Goal: Check status: Check status

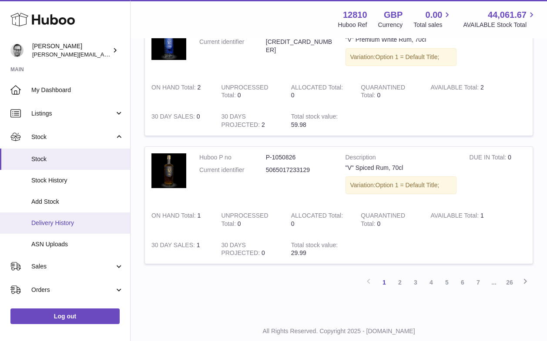
click at [52, 219] on span "Delivery History" at bounding box center [77, 223] width 92 height 8
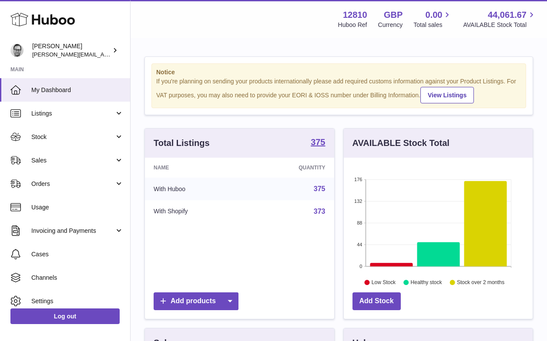
scroll to position [136, 189]
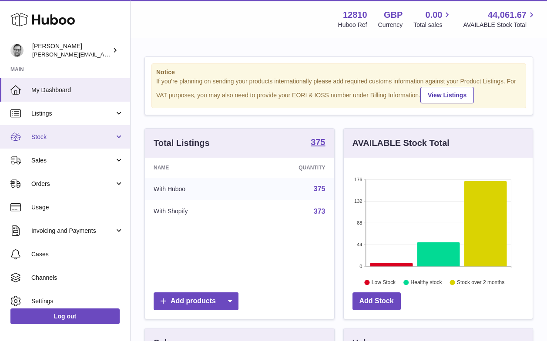
click at [48, 135] on span "Stock" at bounding box center [72, 137] width 83 height 8
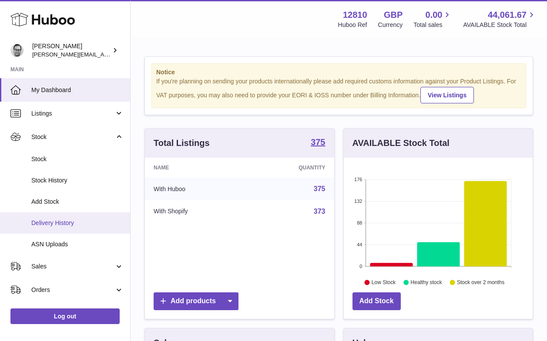
click at [50, 218] on link "Delivery History" at bounding box center [65, 223] width 130 height 21
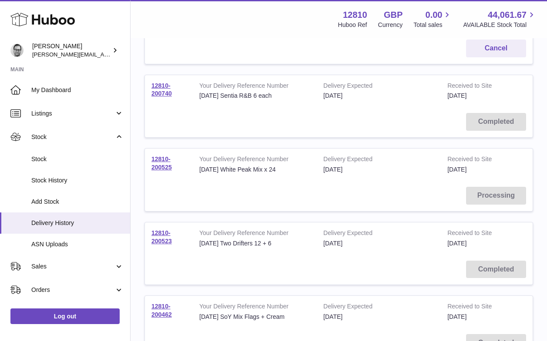
scroll to position [233, 0]
click at [157, 92] on link "12810-200740" at bounding box center [161, 88] width 20 height 15
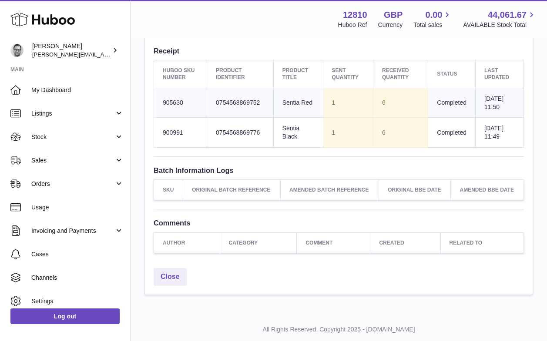
scroll to position [327, 0]
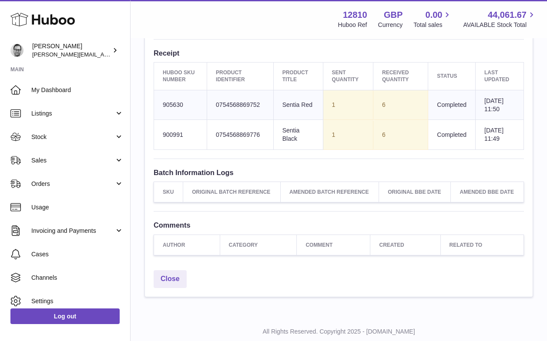
click at [380, 140] on td "6" at bounding box center [400, 135] width 55 height 30
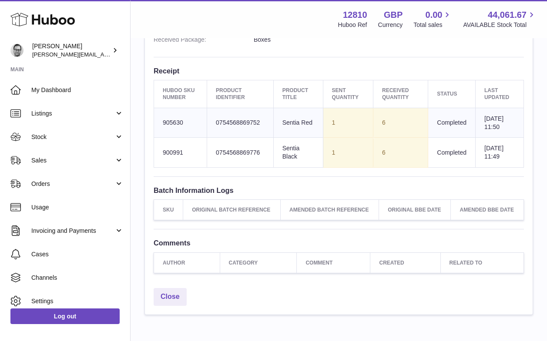
scroll to position [311, 0]
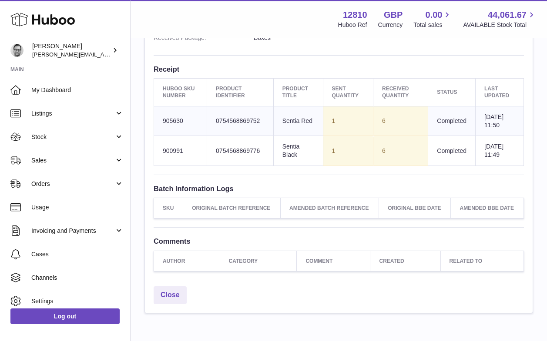
click at [324, 155] on td "Sent Quantity 1" at bounding box center [348, 151] width 50 height 30
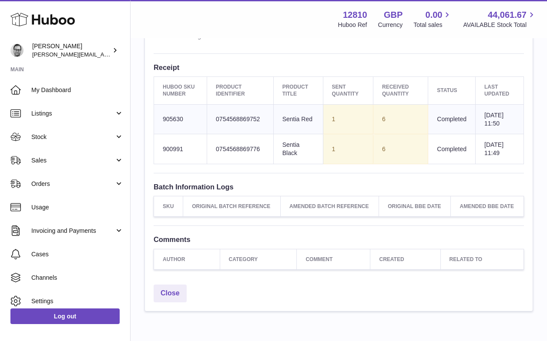
scroll to position [351, 0]
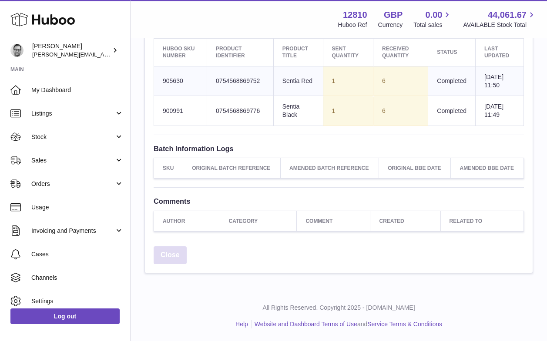
click at [176, 256] on link "Close" at bounding box center [169, 256] width 33 height 18
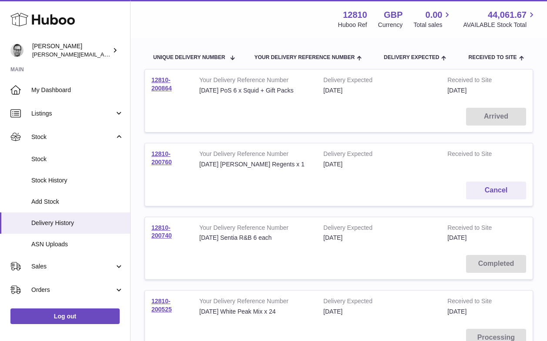
scroll to position [90, 0]
click at [155, 87] on link "12810-200864" at bounding box center [161, 83] width 20 height 15
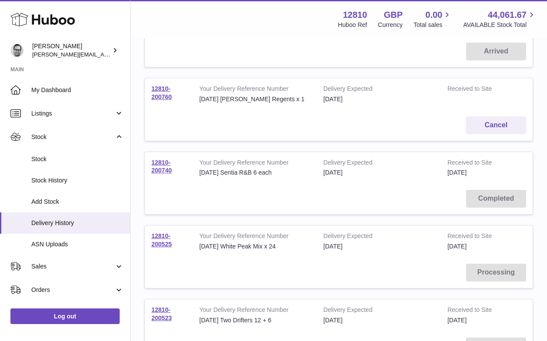
scroll to position [155, 0]
click at [167, 94] on link "12810-200760" at bounding box center [161, 91] width 20 height 15
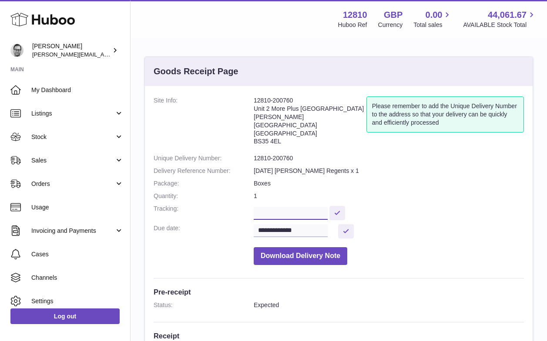
click at [314, 207] on input "text" at bounding box center [291, 213] width 74 height 13
click at [329, 207] on input "**********" at bounding box center [292, 213] width 77 height 13
click at [308, 207] on input "**********" at bounding box center [292, 213] width 77 height 13
type input "**********"
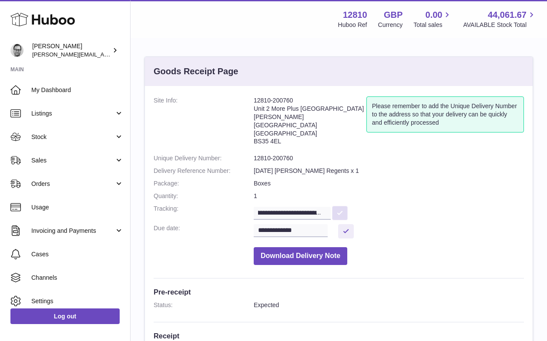
click at [341, 206] on button at bounding box center [340, 213] width 16 height 14
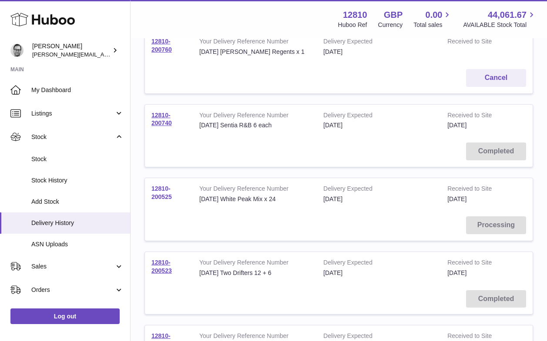
scroll to position [190, 0]
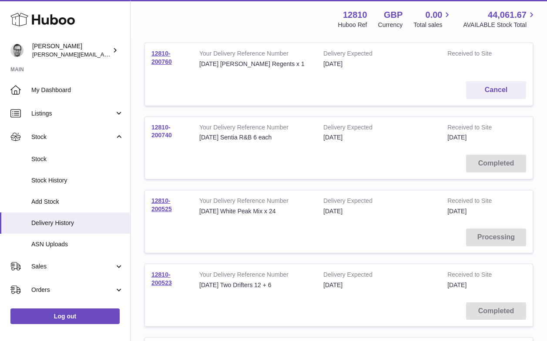
click at [167, 135] on link "12810-200740" at bounding box center [161, 131] width 20 height 15
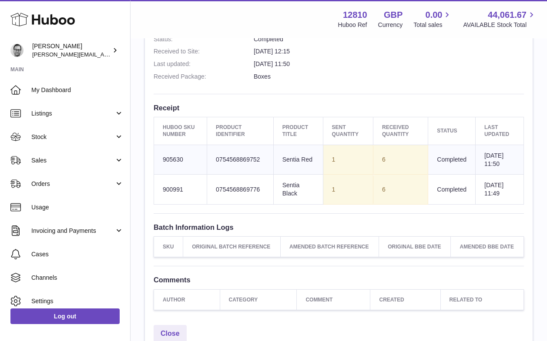
scroll to position [276, 0]
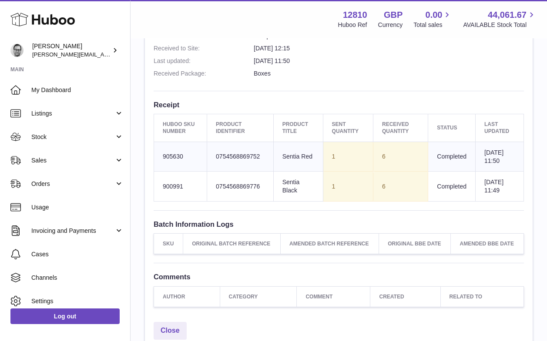
click at [356, 153] on td "Sent Quantity 1" at bounding box center [348, 157] width 50 height 30
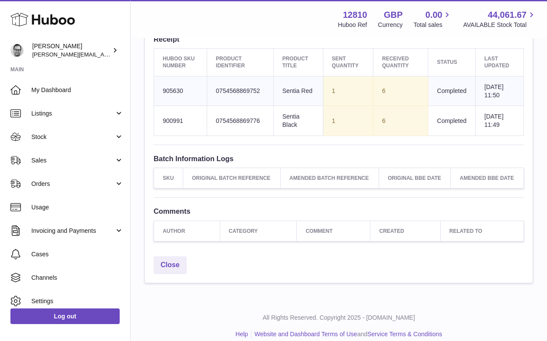
scroll to position [351, 0]
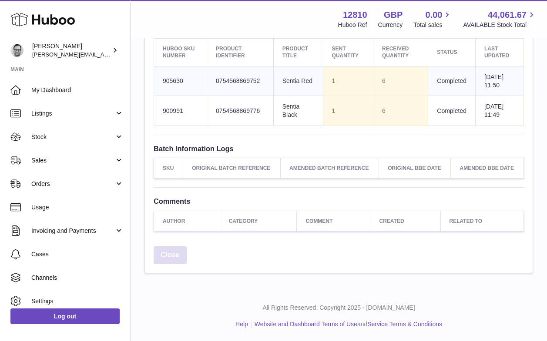
click at [174, 252] on link "Close" at bounding box center [169, 256] width 33 height 18
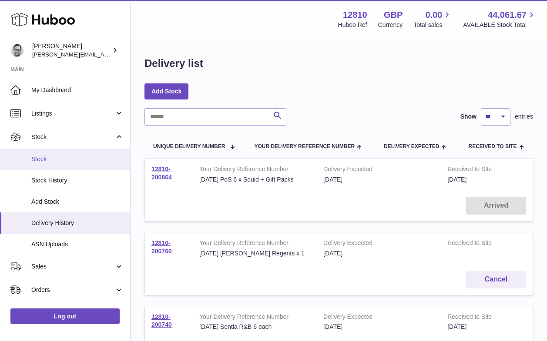
scroll to position [136, 0]
